Goal: Complete application form: Complete application form

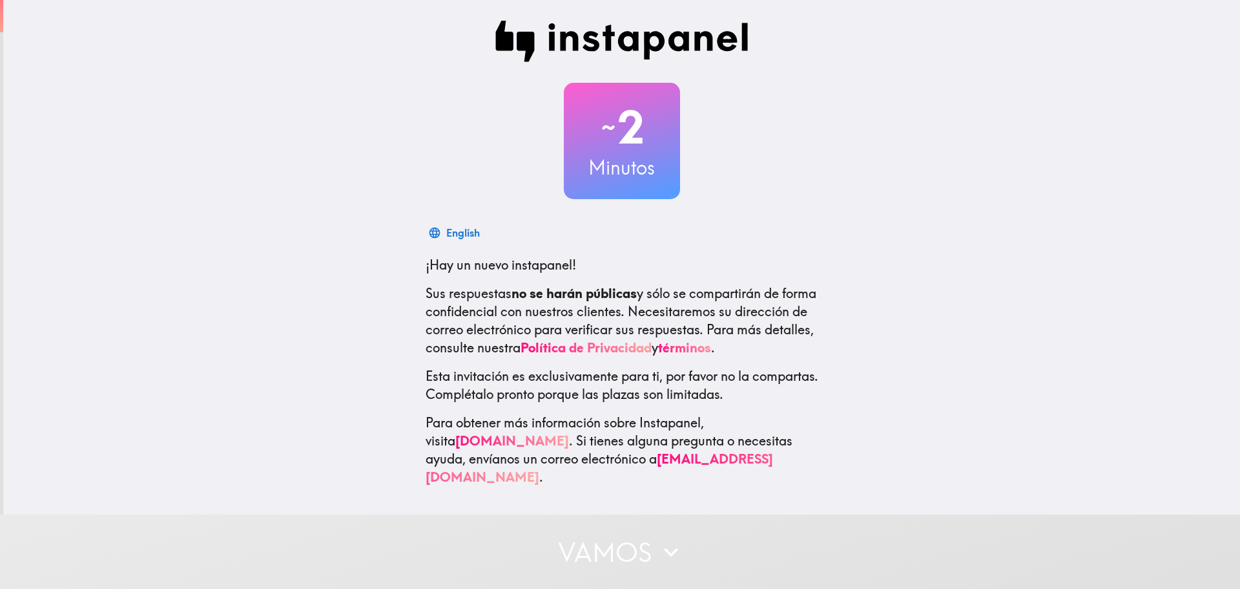
click at [446, 233] on div "English" at bounding box center [463, 233] width 34 height 18
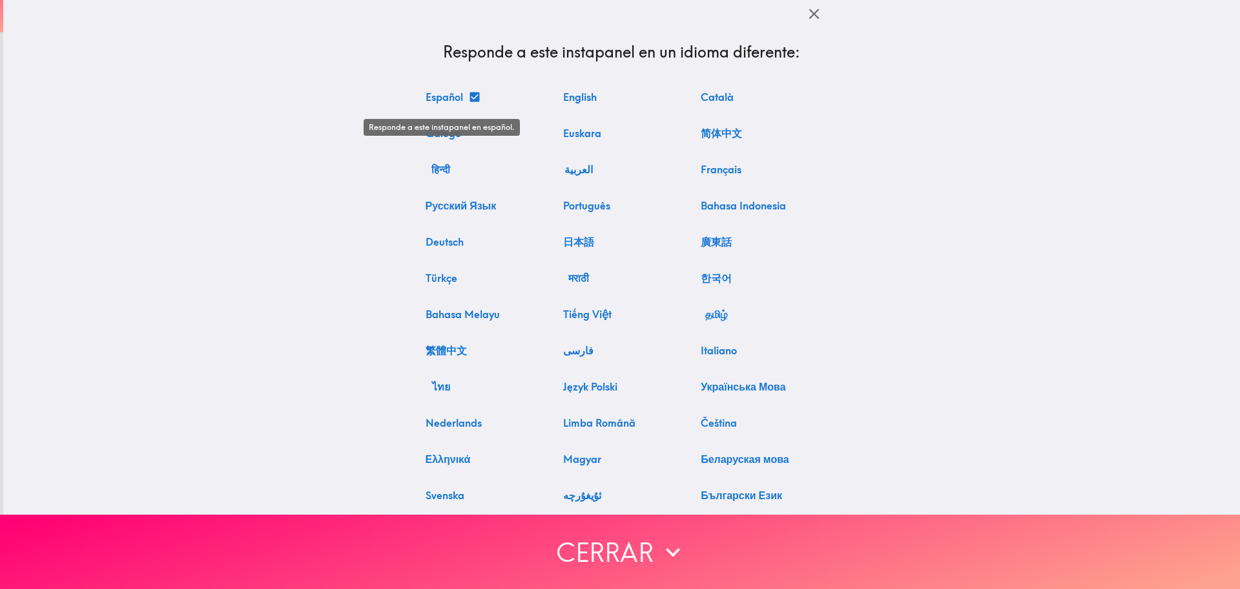
click at [445, 98] on button "Español" at bounding box center [452, 97] width 63 height 26
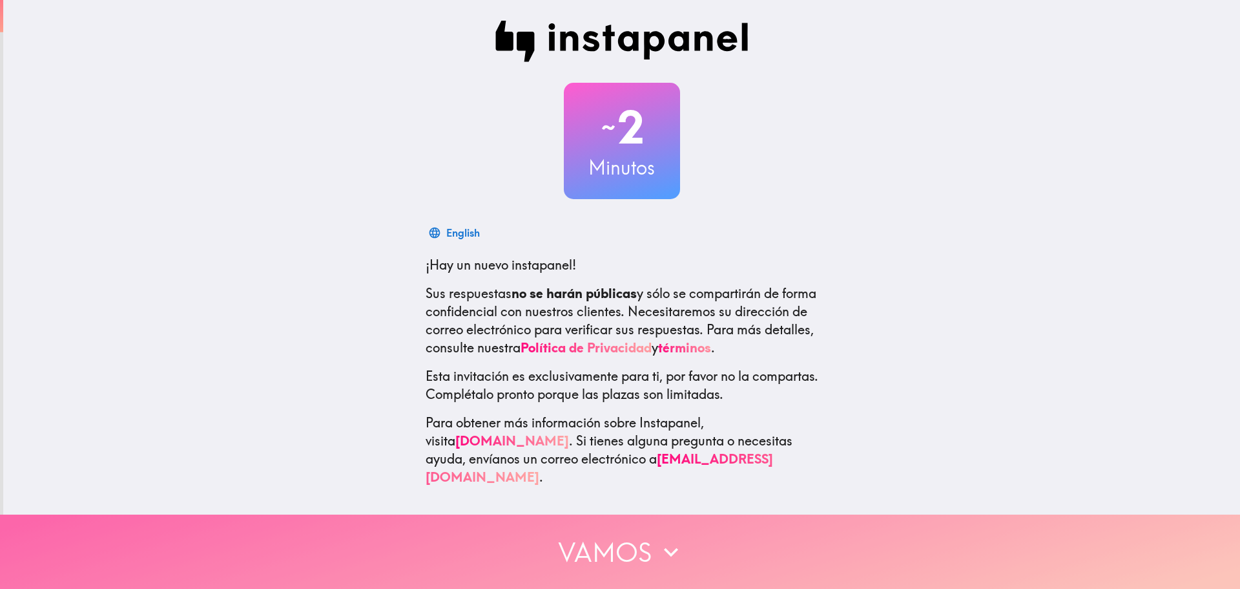
click at [632, 547] on button "Vamos" at bounding box center [620, 551] width 1240 height 74
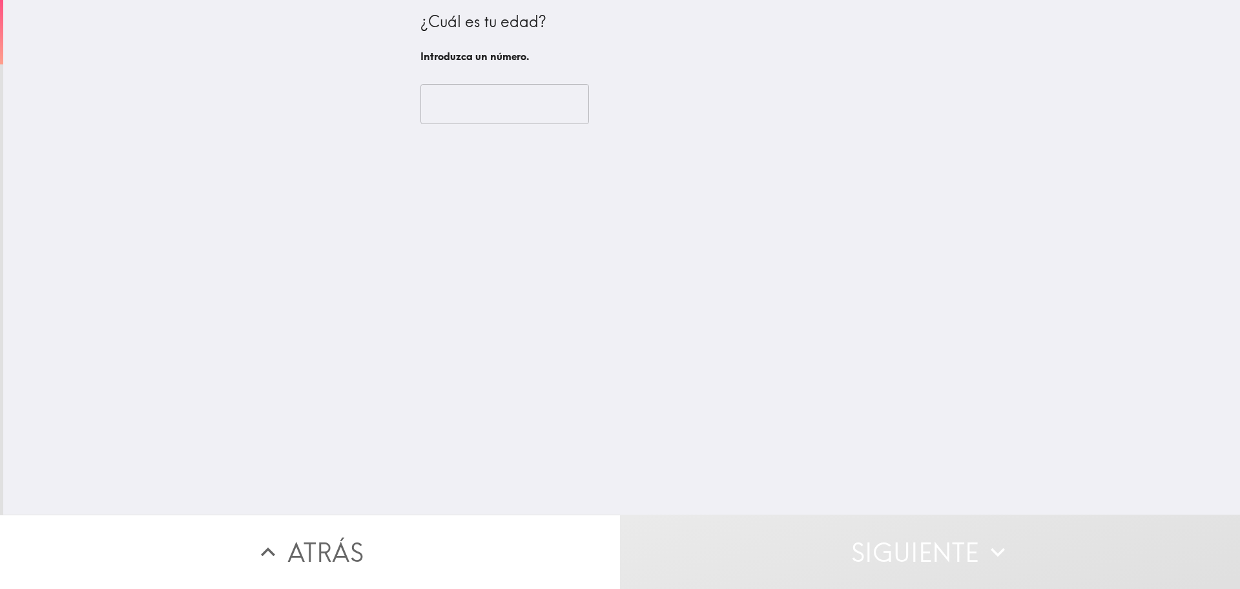
click at [495, 107] on input "number" at bounding box center [505, 104] width 169 height 40
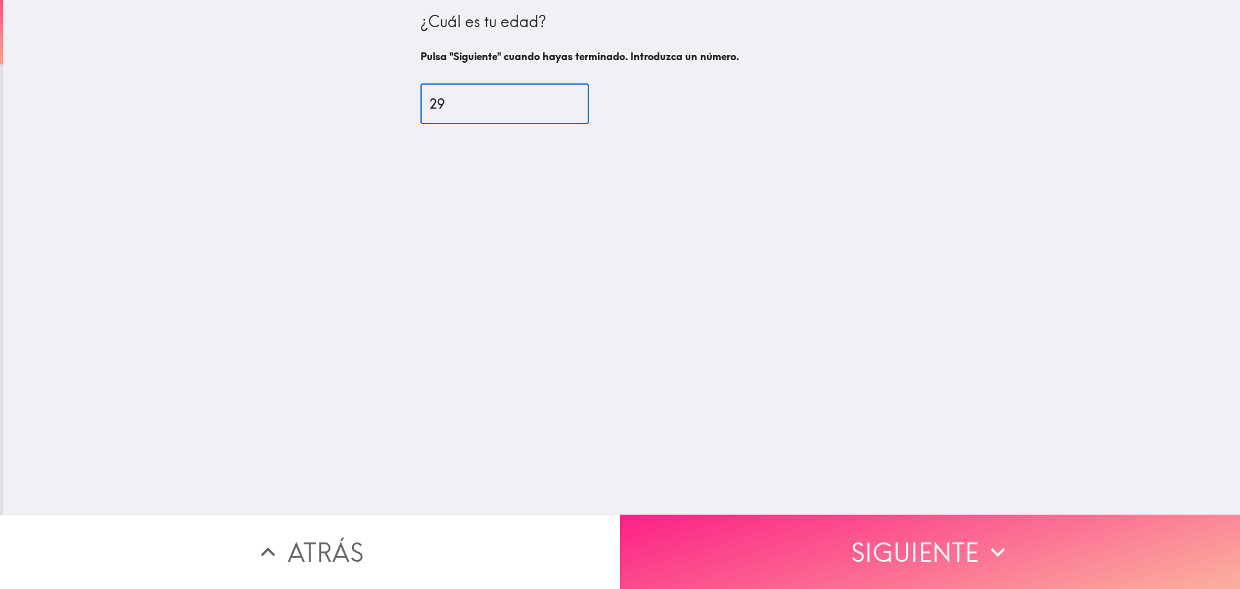
type input "29"
click at [728, 514] on button "Siguiente" at bounding box center [930, 551] width 620 height 74
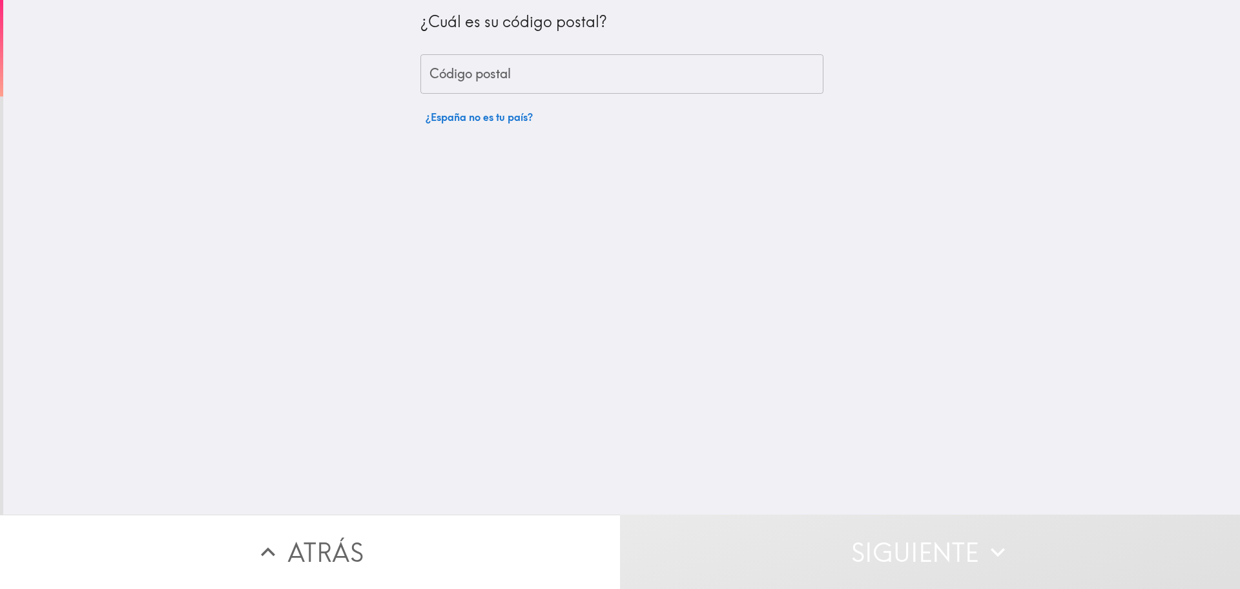
click at [545, 77] on input "Código postal" at bounding box center [622, 74] width 403 height 40
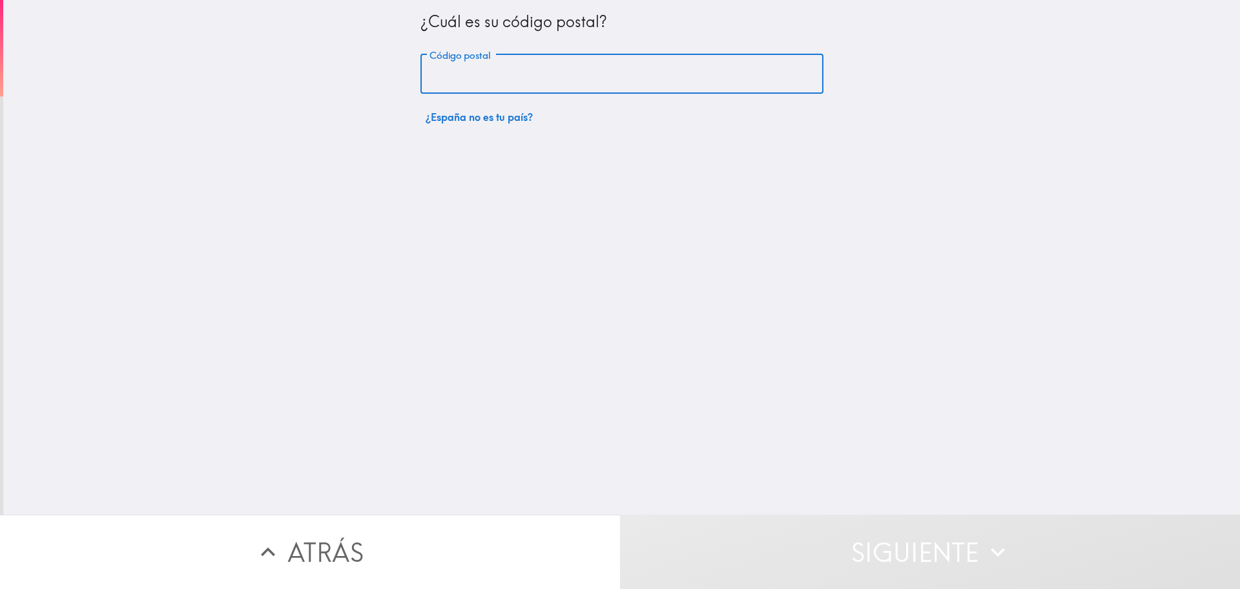
type input "08206"
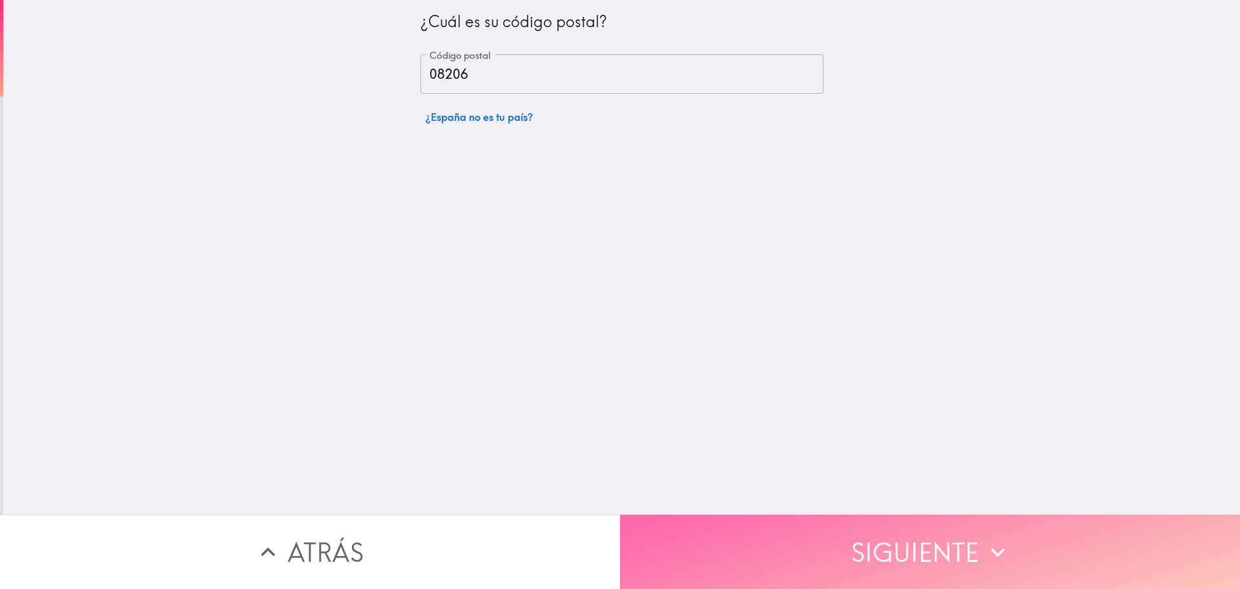
click at [800, 548] on button "Siguiente" at bounding box center [930, 551] width 620 height 74
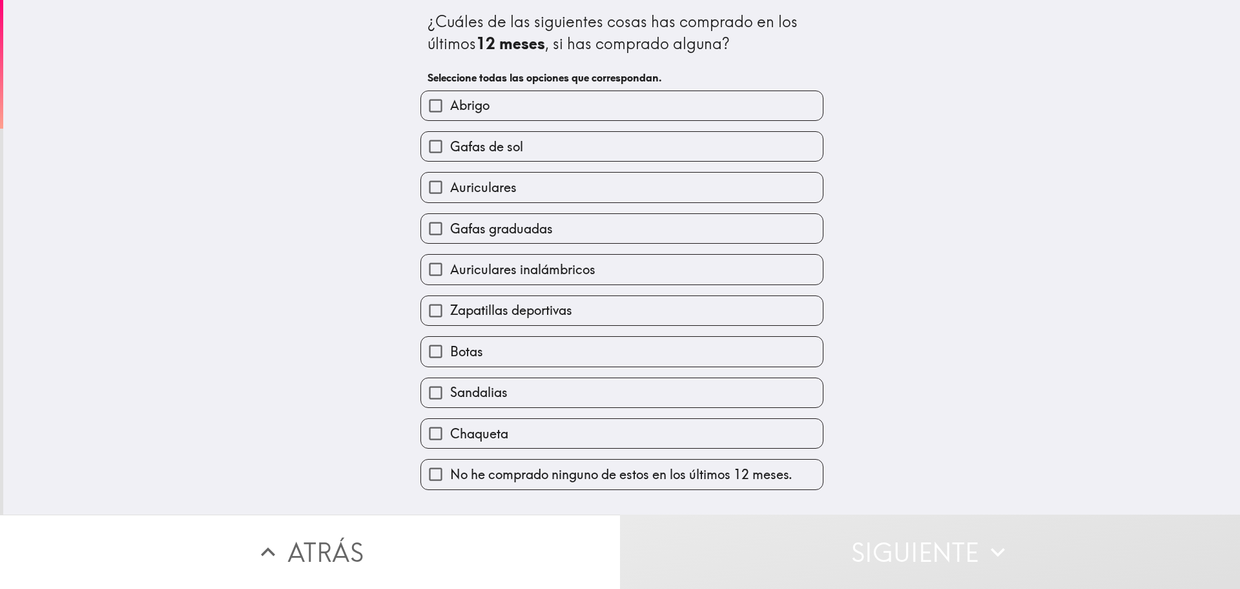
click at [534, 182] on label "Auriculares" at bounding box center [622, 187] width 402 height 29
click at [450, 182] on input "Auriculares" at bounding box center [435, 187] width 29 height 29
checkbox input "true"
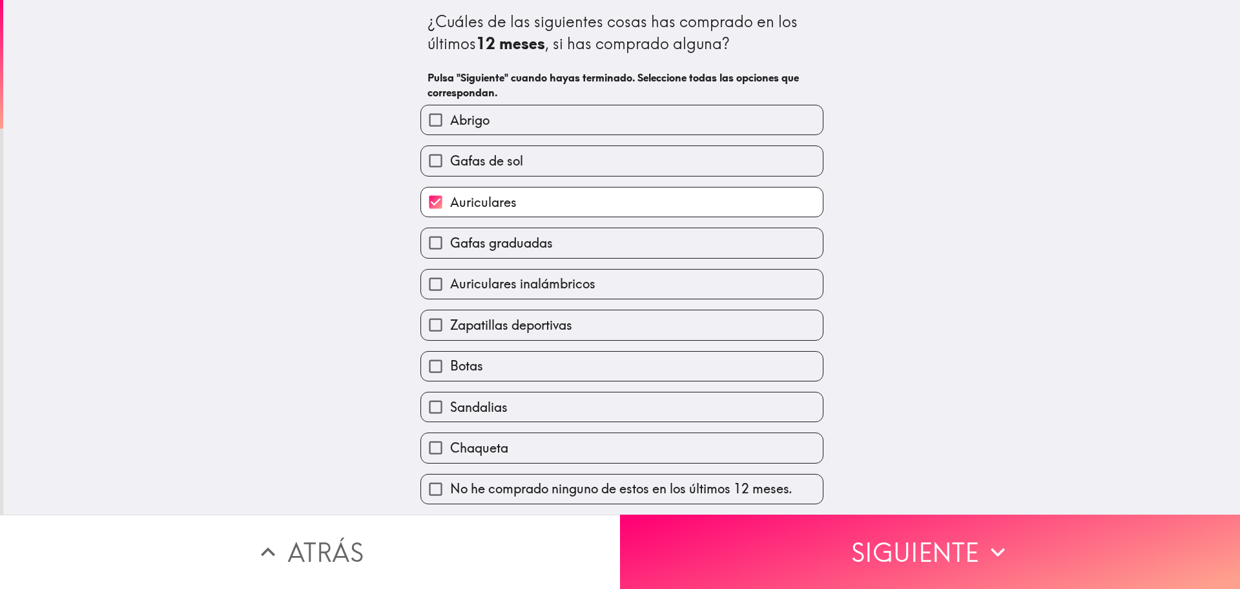
click at [534, 238] on span "Gafas graduadas" at bounding box center [501, 243] width 103 height 18
click at [450, 238] on input "Gafas graduadas" at bounding box center [435, 242] width 29 height 29
checkbox input "true"
click at [567, 207] on label "Auriculares" at bounding box center [622, 201] width 402 height 29
click at [450, 207] on input "Auriculares" at bounding box center [435, 201] width 29 height 29
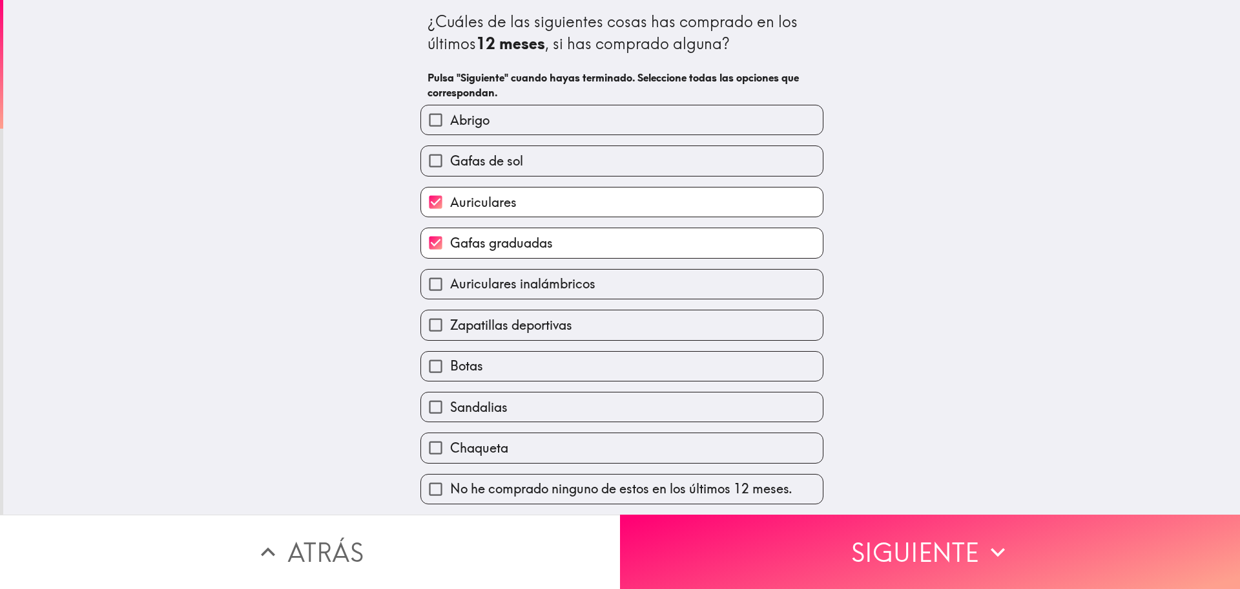
checkbox input "false"
click at [557, 277] on span "Auriculares inalámbricos" at bounding box center [522, 284] width 145 height 18
click at [450, 277] on input "Auriculares inalámbricos" at bounding box center [435, 283] width 29 height 29
checkbox input "true"
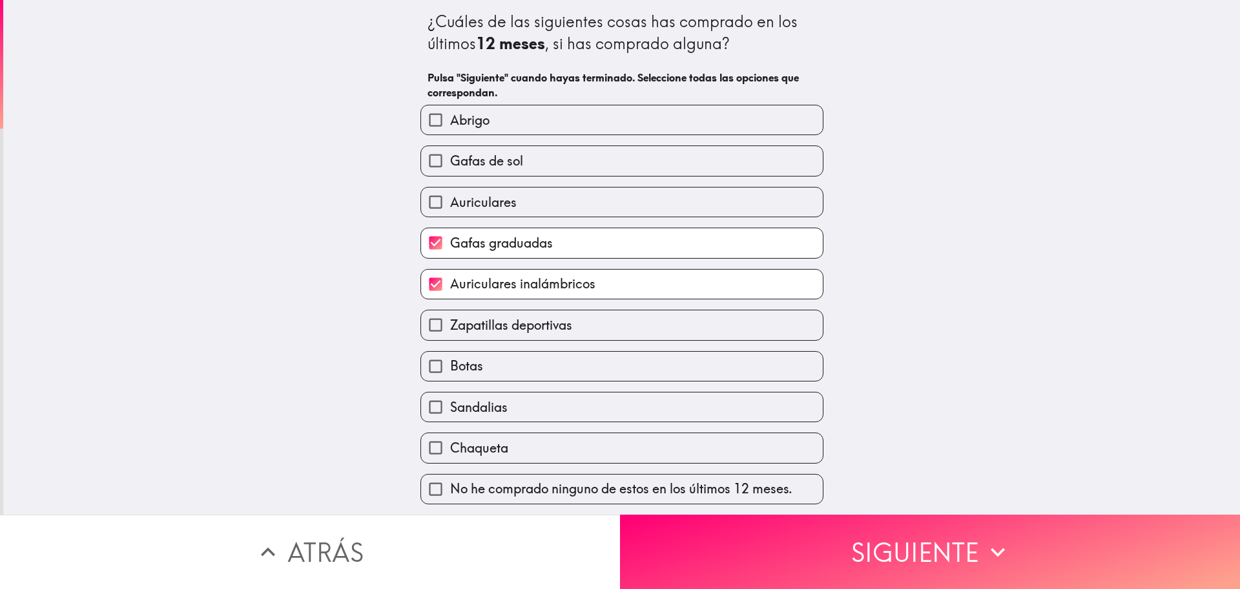
click at [596, 328] on label "Zapatillas deportivas" at bounding box center [622, 324] width 402 height 29
click at [450, 328] on input "Zapatillas deportivas" at bounding box center [435, 324] width 29 height 29
checkbox input "true"
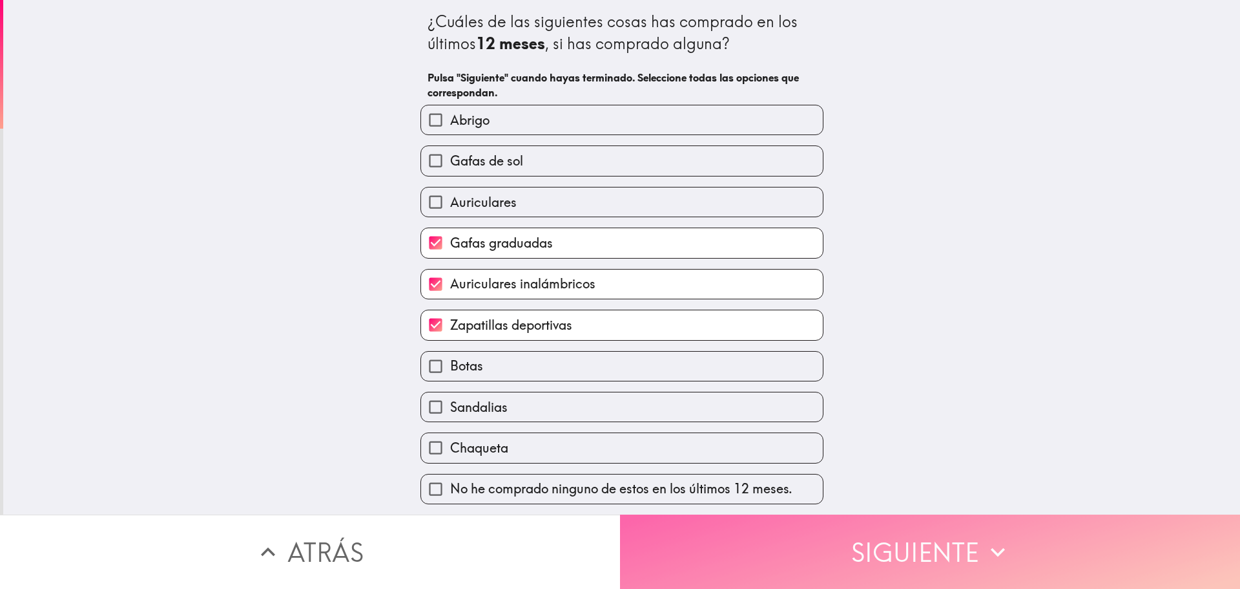
click at [787, 549] on button "Siguiente" at bounding box center [930, 551] width 620 height 74
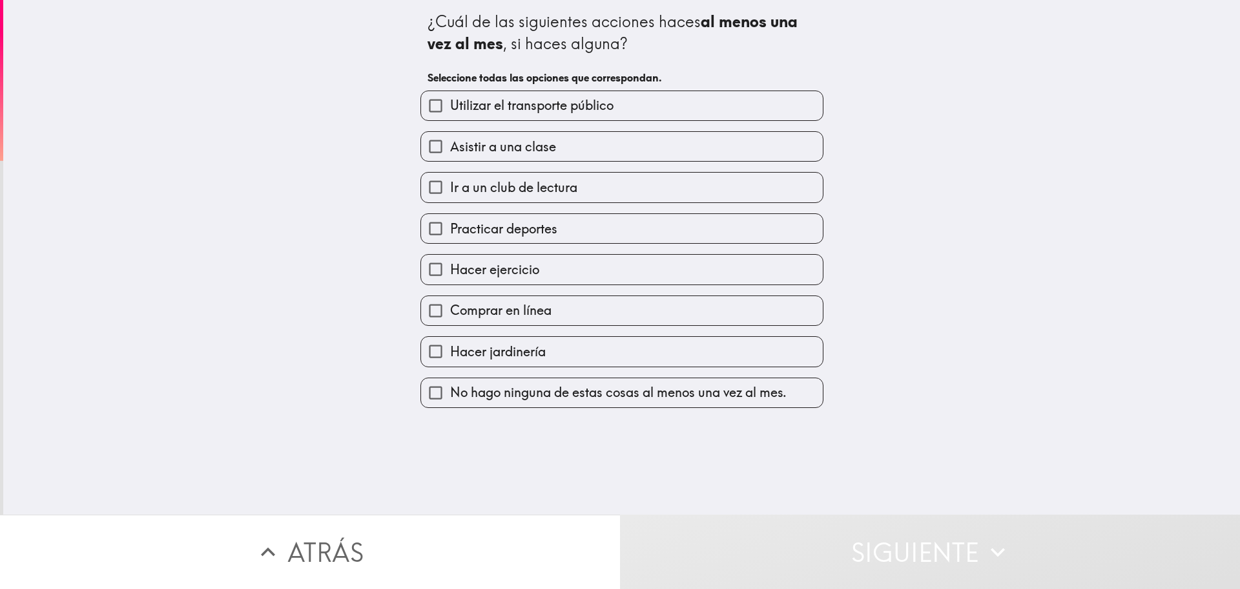
click at [484, 106] on span "Utilizar el transporte público" at bounding box center [531, 105] width 163 height 18
click at [450, 106] on input "Utilizar el transporte público" at bounding box center [435, 105] width 29 height 29
checkbox input "true"
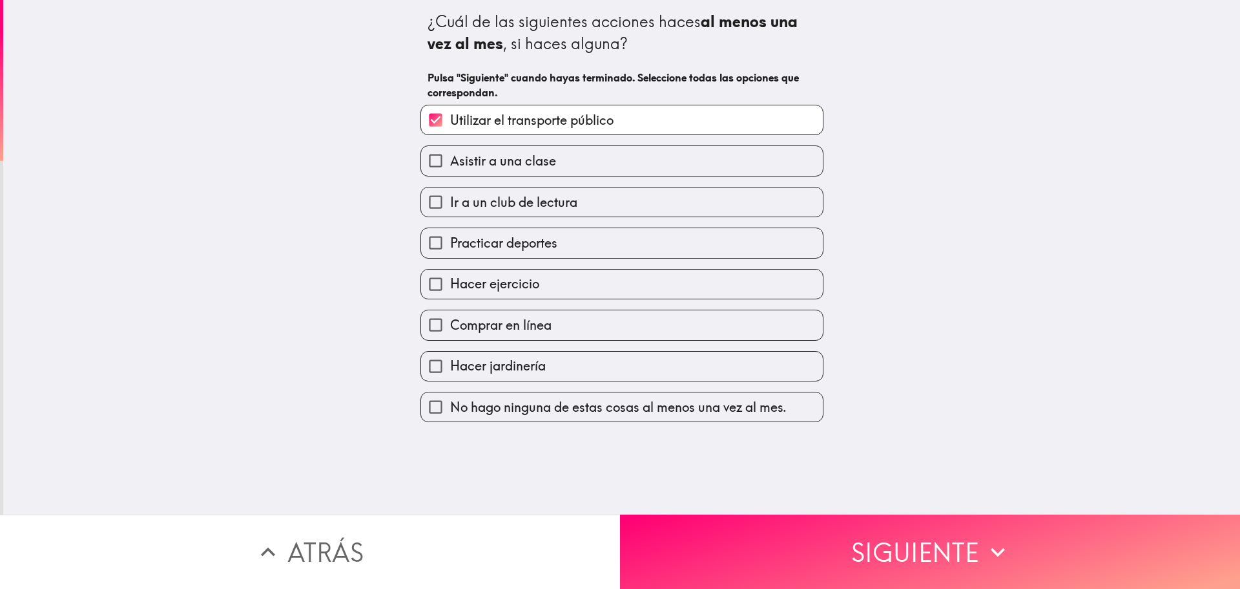
click at [466, 240] on span "Practicar deportes" at bounding box center [503, 243] width 107 height 18
click at [450, 240] on input "Practicar deportes" at bounding box center [435, 242] width 29 height 29
checkbox input "true"
click at [481, 285] on span "Hacer ejercicio" at bounding box center [494, 284] width 89 height 18
click at [450, 285] on input "Hacer ejercicio" at bounding box center [435, 283] width 29 height 29
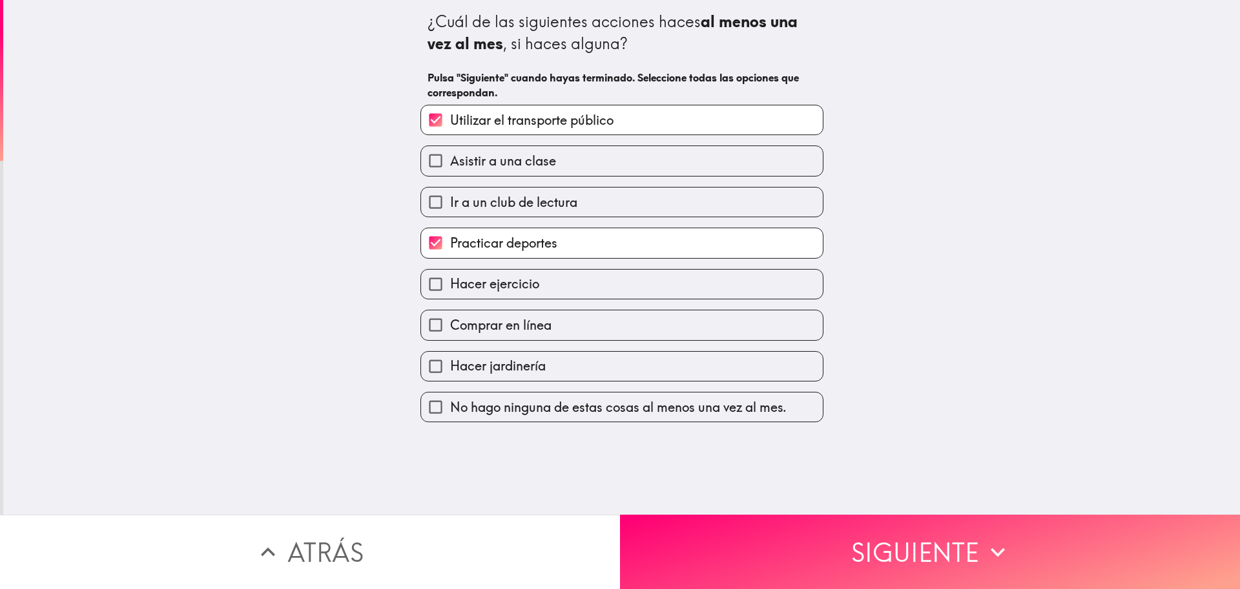
checkbox input "true"
click at [477, 245] on span "Practicar deportes" at bounding box center [503, 243] width 107 height 18
click at [450, 245] on input "Practicar deportes" at bounding box center [435, 242] width 29 height 29
checkbox input "false"
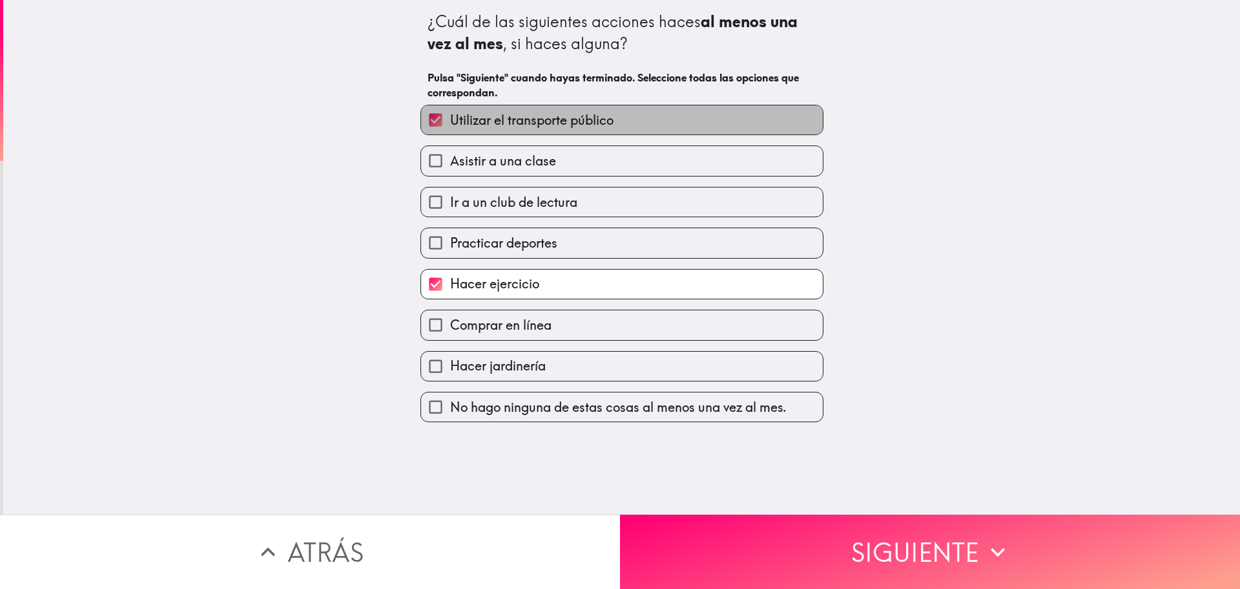
click at [490, 121] on span "Utilizar el transporte público" at bounding box center [531, 120] width 163 height 18
click at [450, 121] on input "Utilizar el transporte público" at bounding box center [435, 119] width 29 height 29
checkbox input "false"
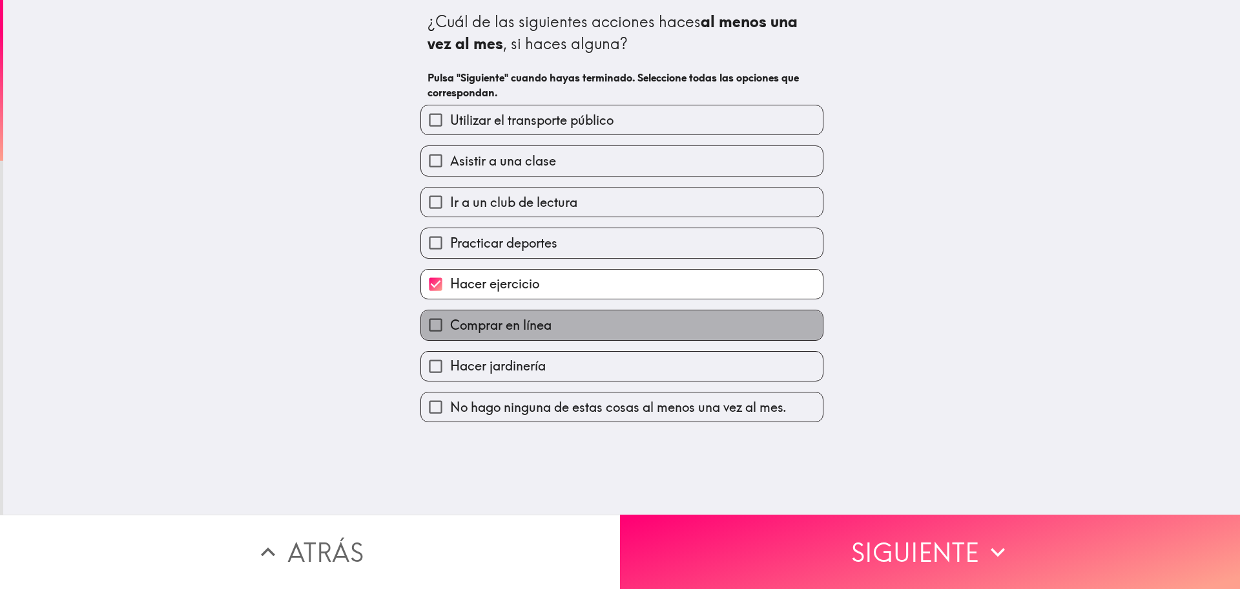
click at [523, 322] on span "Comprar en línea" at bounding box center [500, 325] width 101 height 18
click at [450, 322] on input "Comprar en línea" at bounding box center [435, 324] width 29 height 29
checkbox input "true"
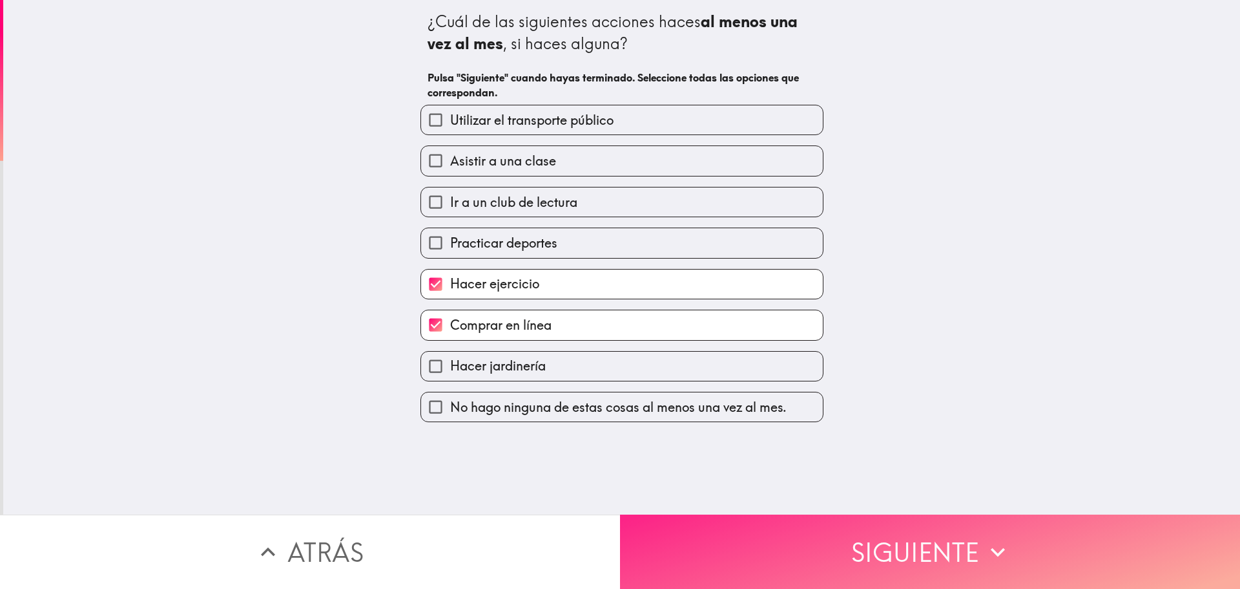
click at [762, 514] on button "Siguiente" at bounding box center [930, 551] width 620 height 74
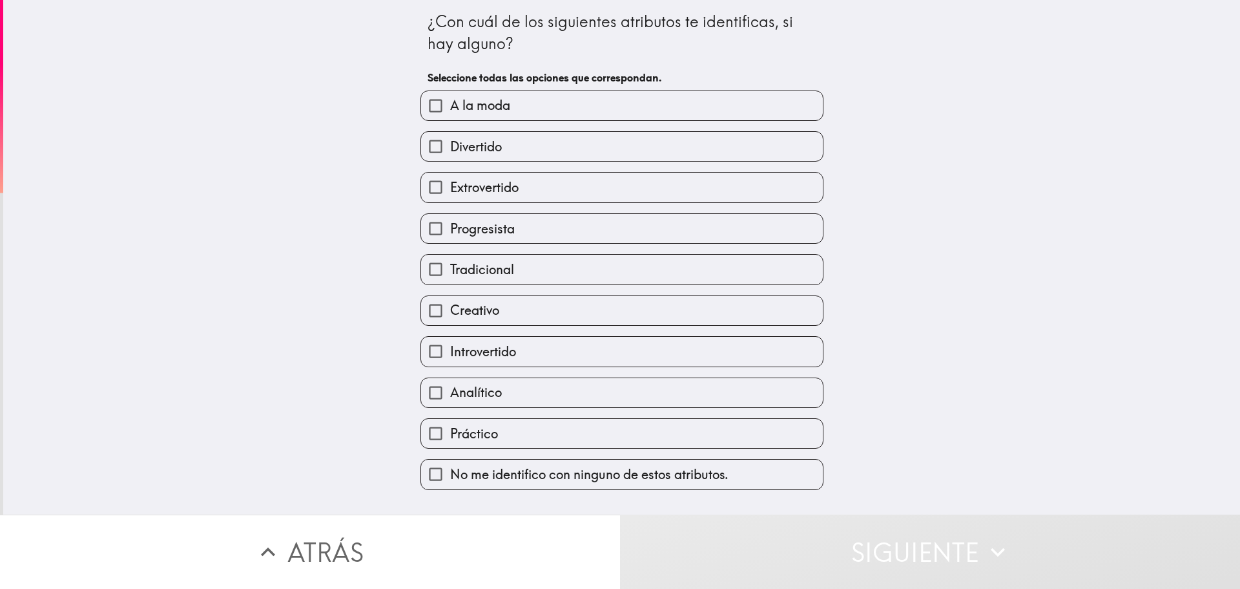
click at [450, 138] on span "Divertido" at bounding box center [476, 147] width 52 height 18
click at [448, 138] on input "Divertido" at bounding box center [435, 146] width 29 height 29
checkbox input "true"
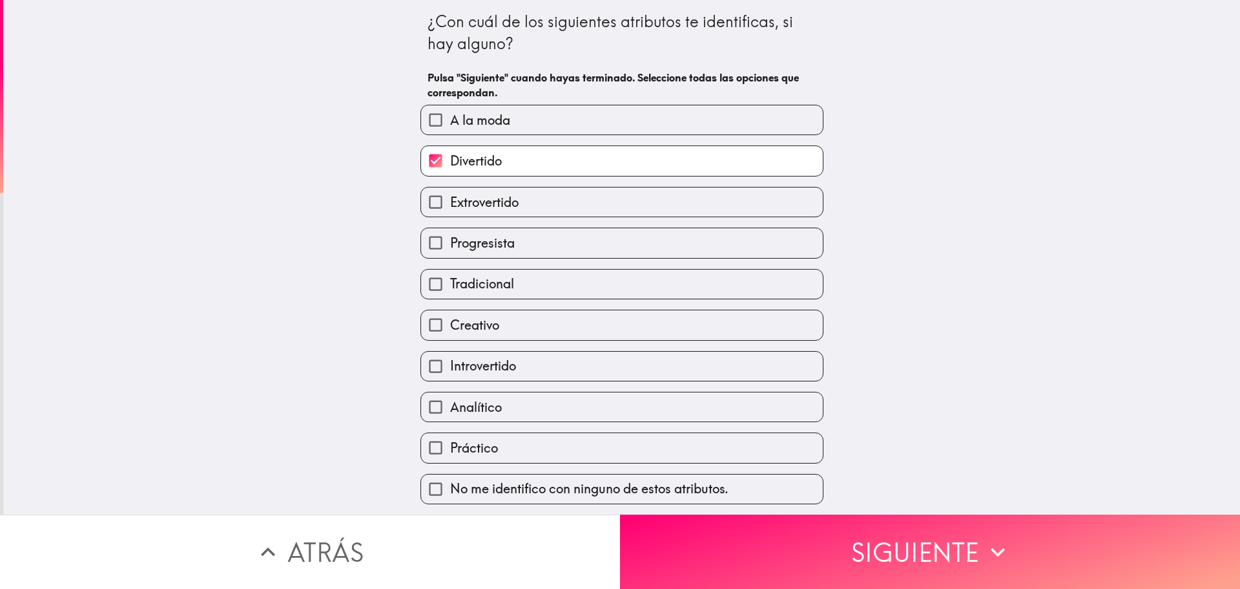
click at [535, 282] on label "Tradicional" at bounding box center [622, 283] width 402 height 29
click at [450, 282] on input "Tradicional" at bounding box center [435, 283] width 29 height 29
checkbox input "true"
click at [564, 234] on label "Progresista" at bounding box center [622, 242] width 402 height 29
click at [450, 234] on input "Progresista" at bounding box center [435, 242] width 29 height 29
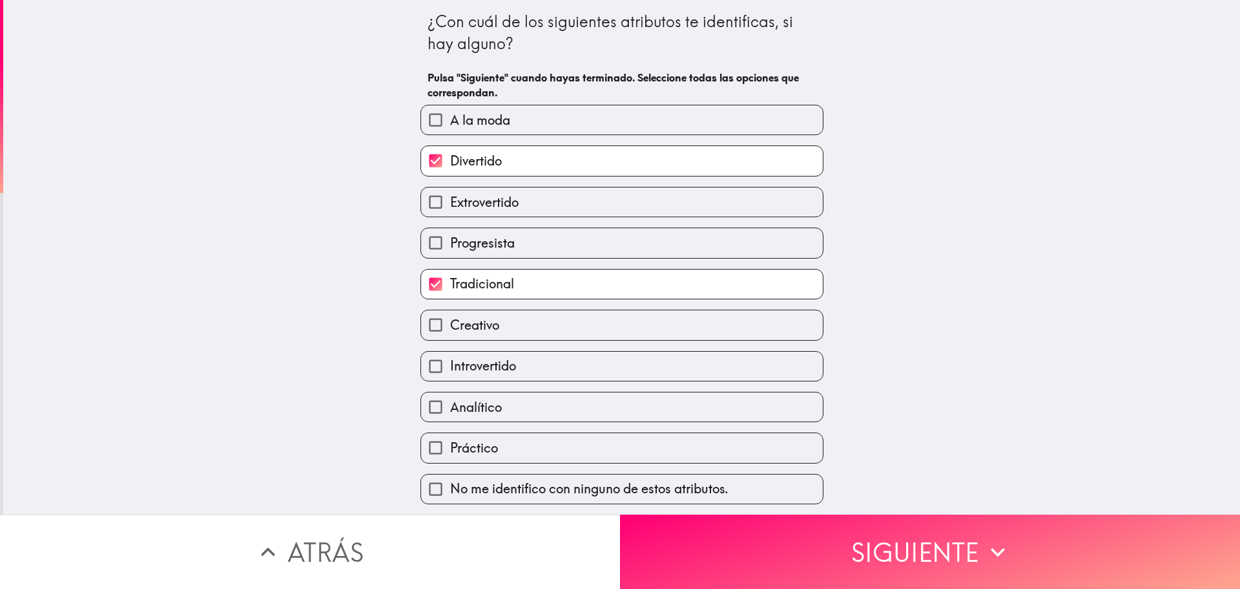
checkbox input "true"
click at [539, 366] on label "Introvertido" at bounding box center [622, 365] width 402 height 29
click at [450, 366] on input "Introvertido" at bounding box center [435, 365] width 29 height 29
checkbox input "true"
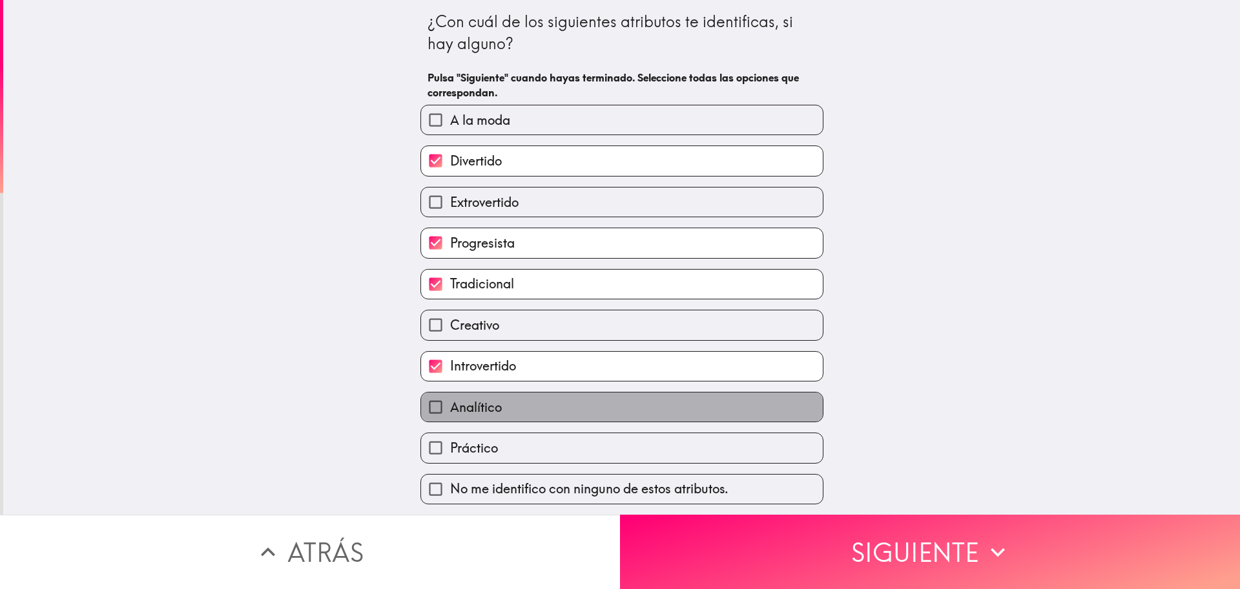
click at [553, 404] on label "Analítico" at bounding box center [622, 406] width 402 height 29
click at [450, 404] on input "Analítico" at bounding box center [435, 406] width 29 height 29
checkbox input "true"
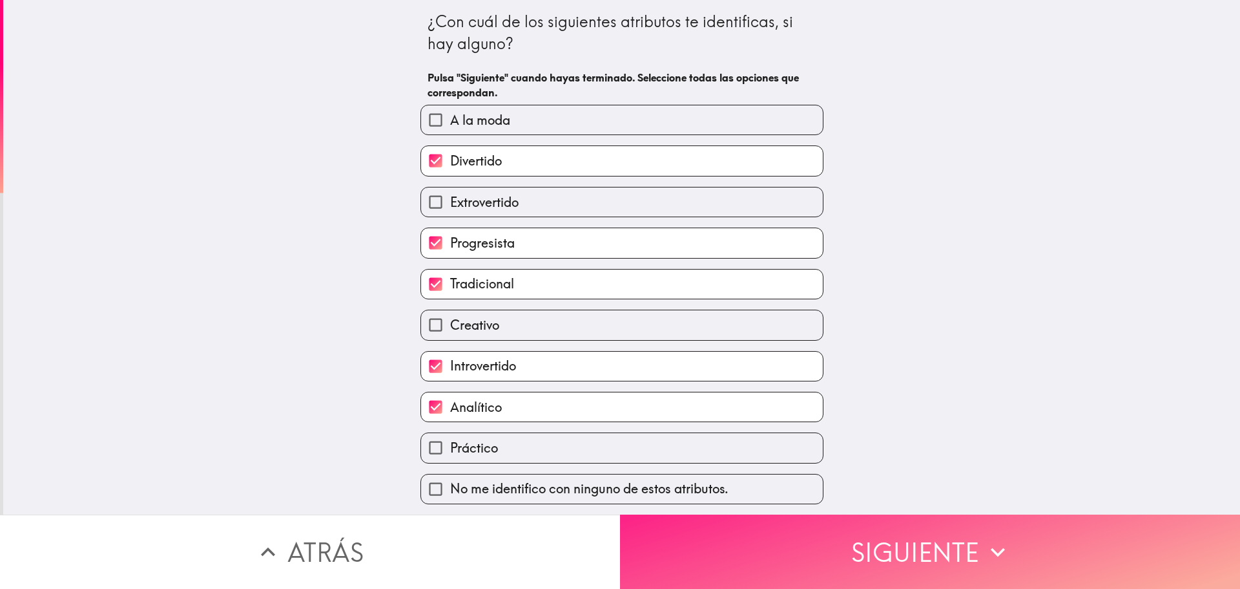
click at [890, 540] on button "Siguiente" at bounding box center [930, 551] width 620 height 74
